Goal: Navigation & Orientation: Find specific page/section

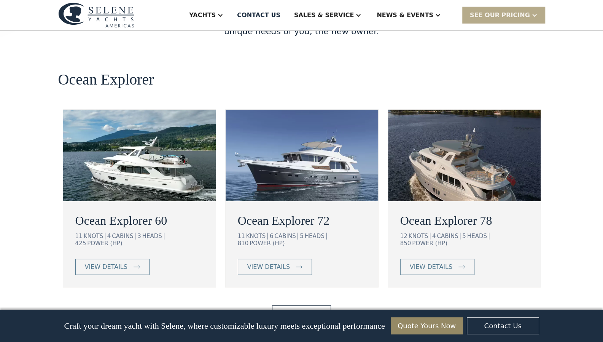
scroll to position [1355, 0]
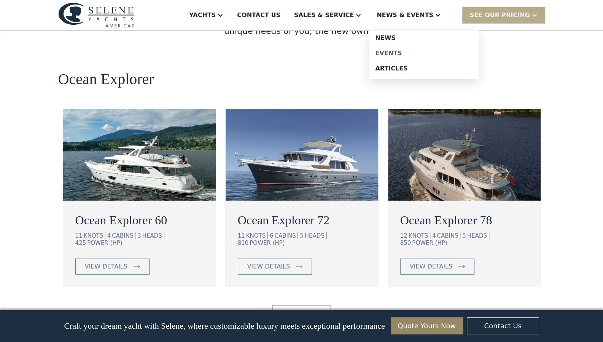
click at [298, 54] on div "Events" at bounding box center [423, 53] width 97 height 6
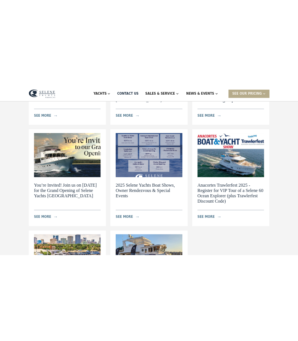
scroll to position [231, 0]
